Goal: Information Seeking & Learning: Learn about a topic

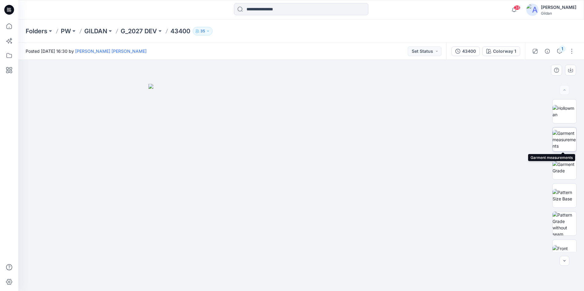
click at [562, 136] on img at bounding box center [565, 139] width 24 height 19
click at [569, 164] on img at bounding box center [565, 167] width 24 height 13
click at [563, 137] on img at bounding box center [565, 139] width 24 height 19
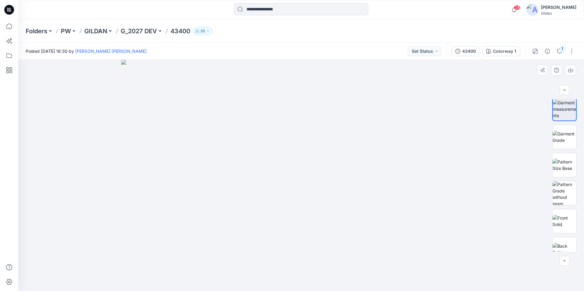
scroll to position [61, 0]
click at [564, 131] on img at bounding box center [565, 134] width 24 height 13
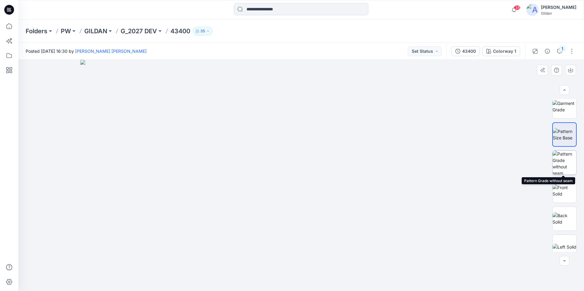
click at [565, 160] on img at bounding box center [565, 163] width 24 height 24
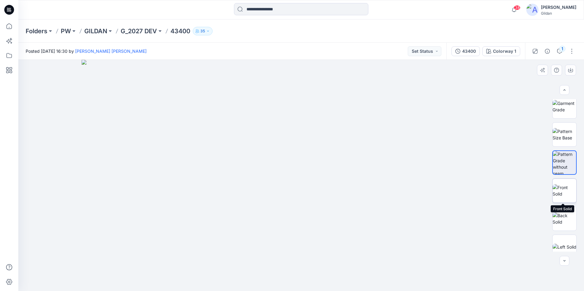
click at [572, 186] on img at bounding box center [565, 190] width 24 height 13
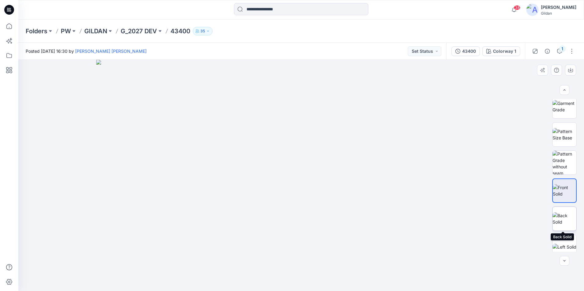
click at [571, 216] on img at bounding box center [565, 219] width 24 height 13
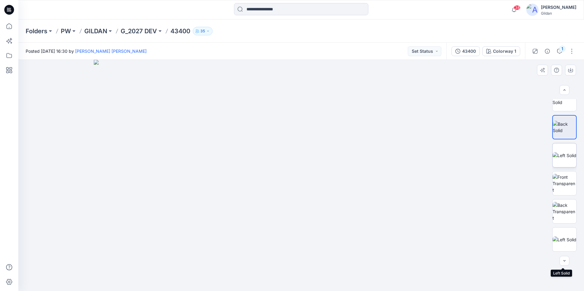
scroll to position [122, 0]
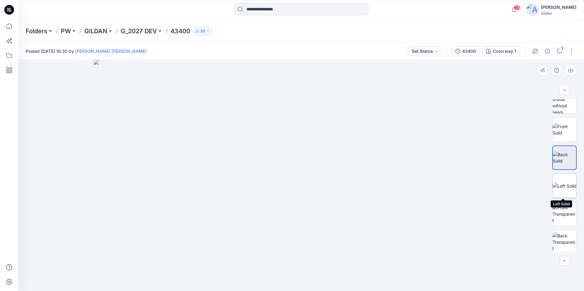
click at [565, 183] on img at bounding box center [565, 186] width 24 height 6
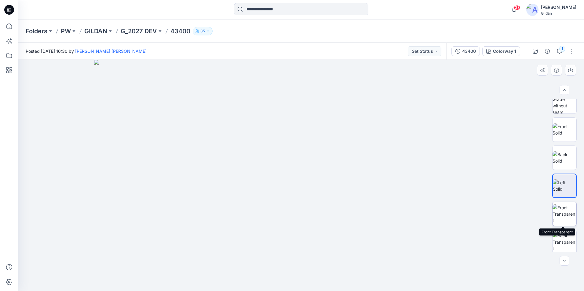
click at [563, 213] on img at bounding box center [565, 214] width 24 height 19
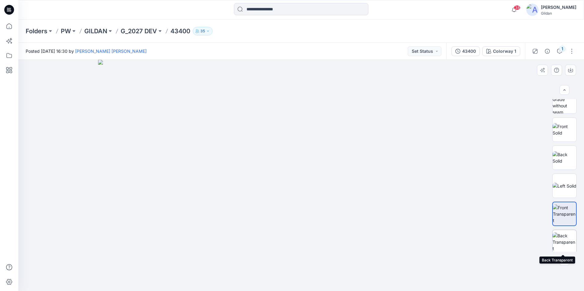
click at [567, 237] on img at bounding box center [565, 242] width 24 height 19
click at [564, 237] on img at bounding box center [565, 240] width 24 height 6
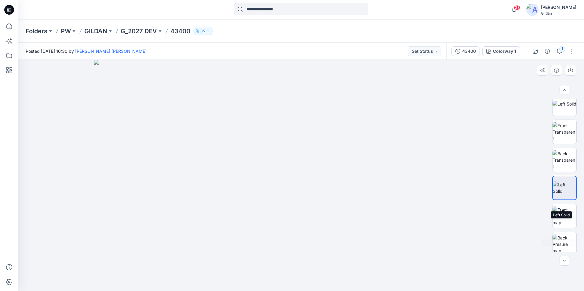
scroll to position [214, 0]
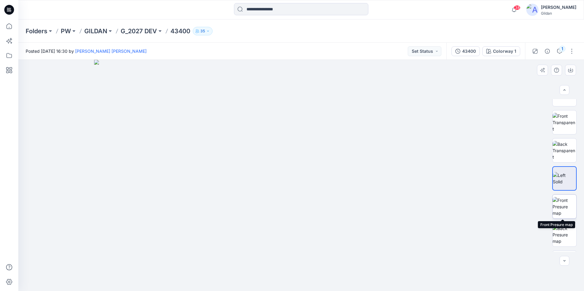
click at [560, 205] on img at bounding box center [565, 206] width 24 height 19
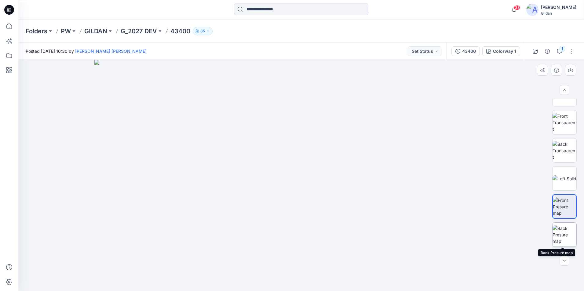
click at [565, 232] on img at bounding box center [565, 234] width 24 height 19
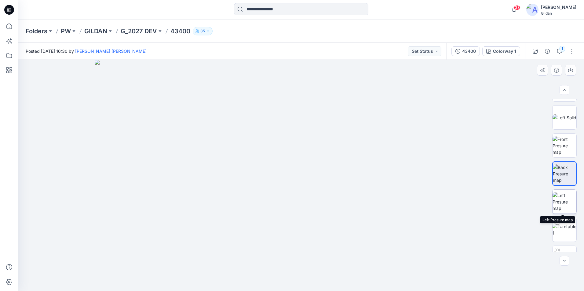
click at [565, 199] on img at bounding box center [565, 201] width 24 height 19
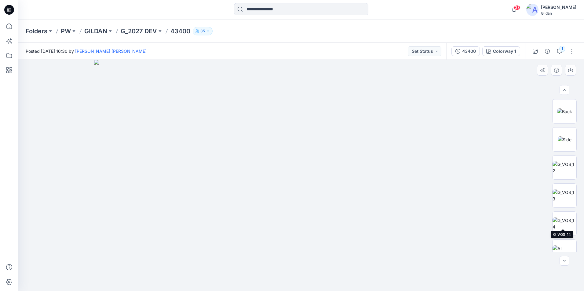
scroll to position [546, 0]
